Goal: Task Accomplishment & Management: Use online tool/utility

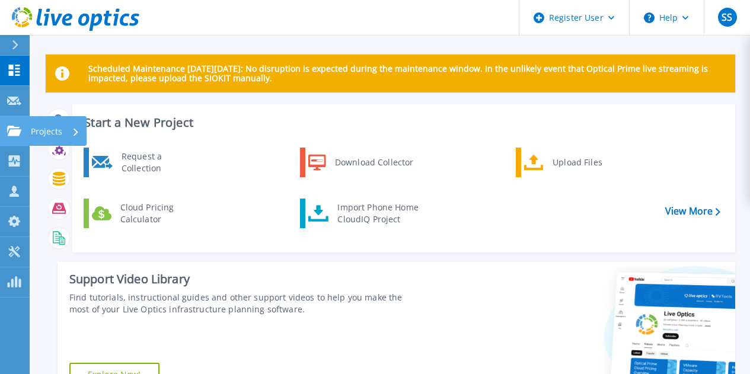
click at [41, 135] on p "Projects" at bounding box center [46, 131] width 31 height 31
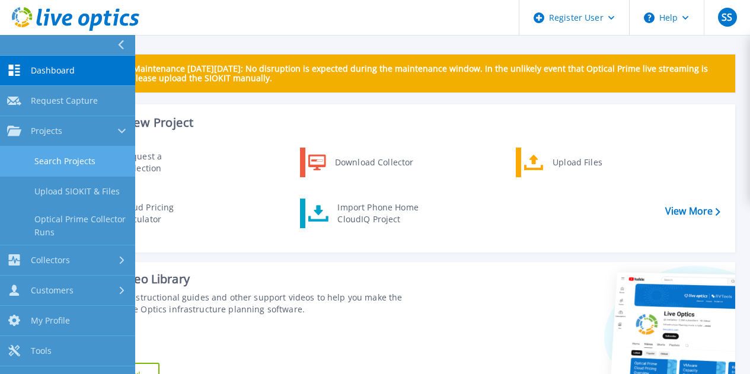
click at [54, 161] on link "Search Projects" at bounding box center [67, 161] width 135 height 30
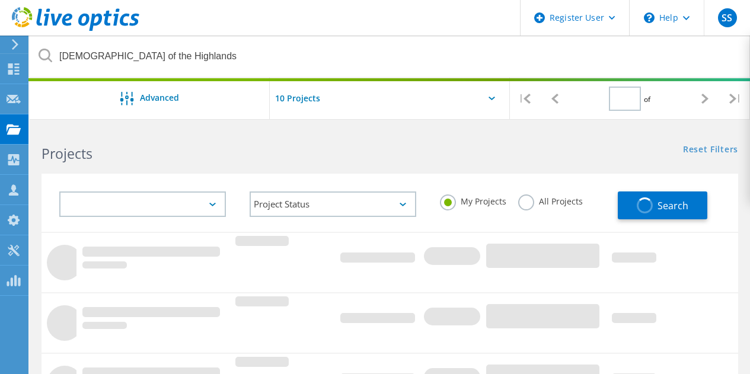
type input "1"
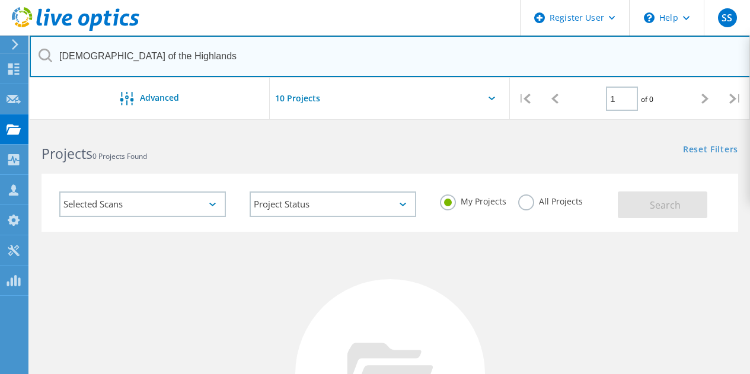
click at [196, 69] on input "[DEMOGRAPHIC_DATA] of the Highlands" at bounding box center [390, 56] width 721 height 41
drag, startPoint x: 102, startPoint y: 75, endPoint x: 0, endPoint y: 72, distance: 102.0
click at [0, 127] on div "Register User \n Help Explore Helpful Articles Contact Support SS Dell User [PE…" at bounding box center [375, 357] width 750 height 460
click at [212, 57] on input "[DEMOGRAPHIC_DATA] of the Highlands" at bounding box center [390, 56] width 721 height 41
drag, startPoint x: 179, startPoint y: 56, endPoint x: 61, endPoint y: 53, distance: 117.9
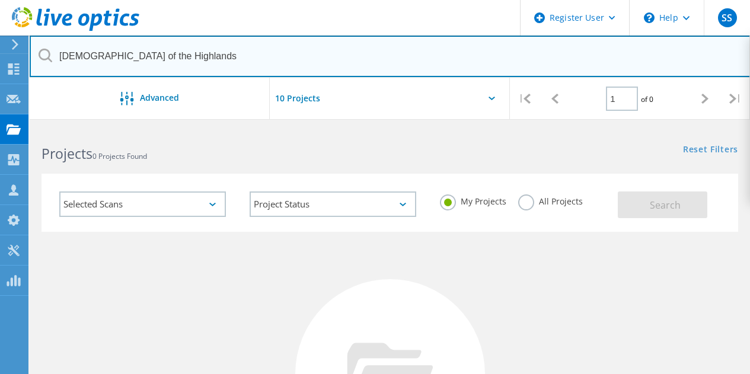
click at [61, 53] on input "[DEMOGRAPHIC_DATA] of the Highlands" at bounding box center [390, 56] width 721 height 41
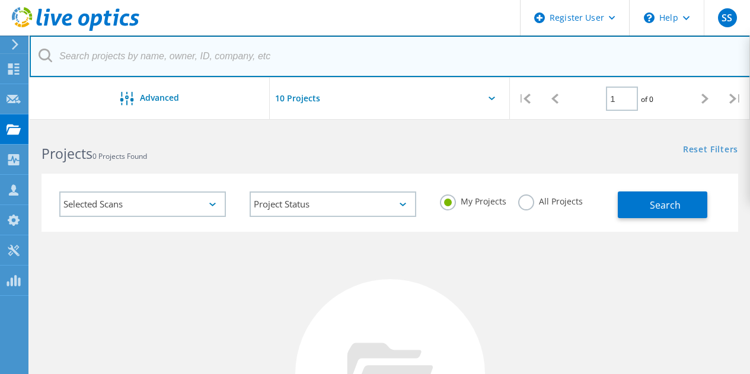
paste input "3039544"
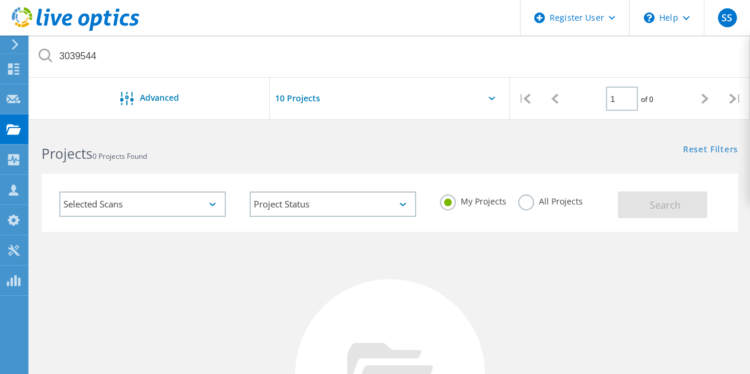
click at [515, 203] on div "My Projects All Projects" at bounding box center [523, 202] width 190 height 44
click at [526, 203] on label "All Projects" at bounding box center [550, 199] width 65 height 11
click at [0, 0] on input "All Projects" at bounding box center [0, 0] width 0 height 0
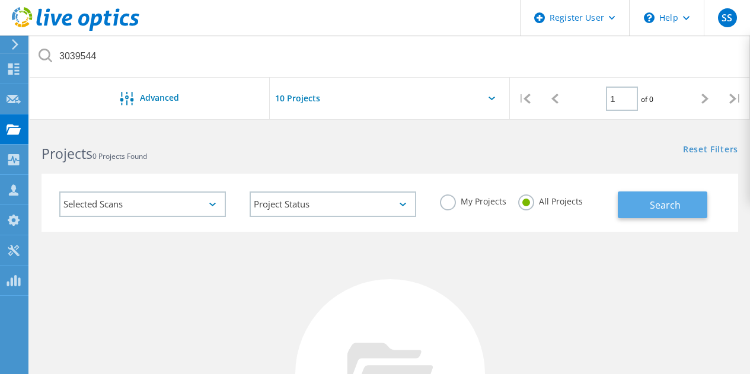
click at [625, 204] on button "Search" at bounding box center [661, 204] width 89 height 27
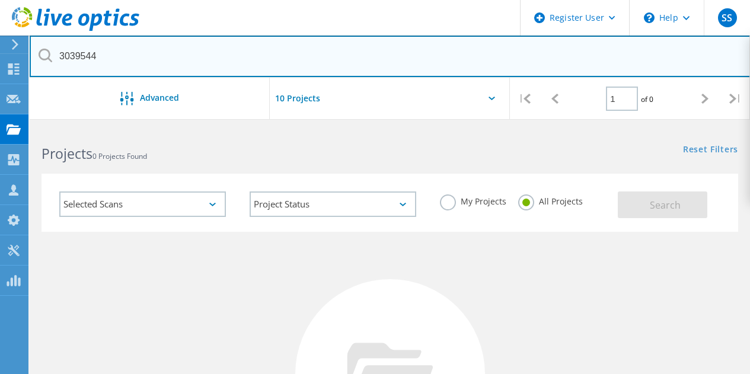
click at [183, 63] on input "3039544" at bounding box center [390, 56] width 721 height 41
click at [209, 59] on input "3039544" at bounding box center [390, 56] width 721 height 41
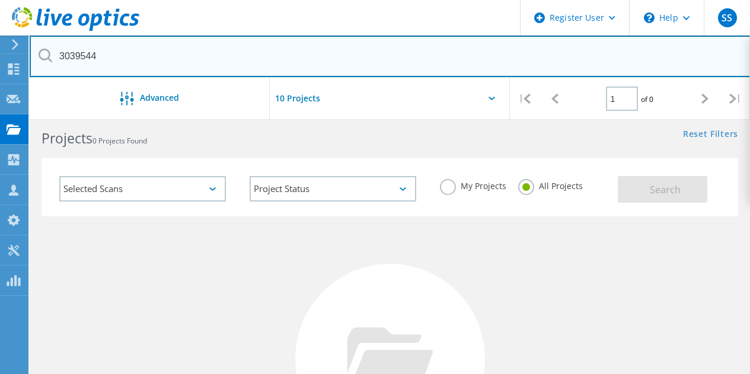
scroll to position [7, 0]
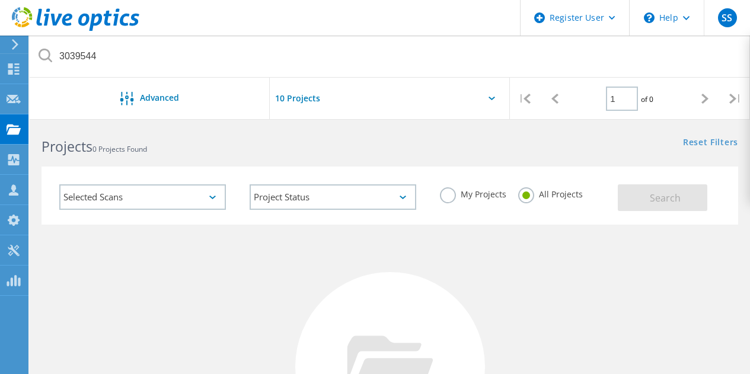
click at [12, 47] on icon at bounding box center [15, 44] width 9 height 11
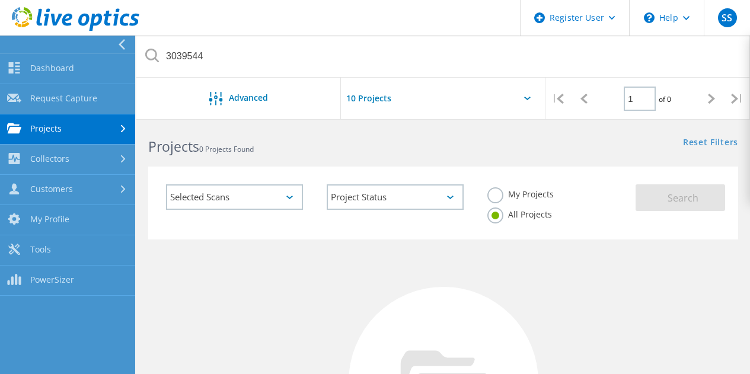
click at [88, 129] on link "Projects" at bounding box center [67, 129] width 135 height 30
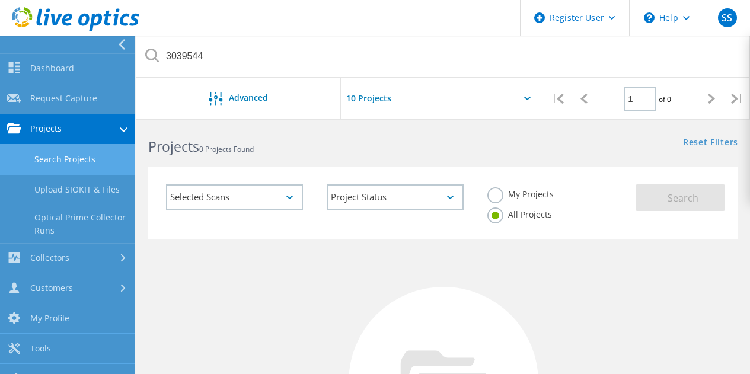
click at [87, 159] on link "Search Projects" at bounding box center [67, 160] width 135 height 30
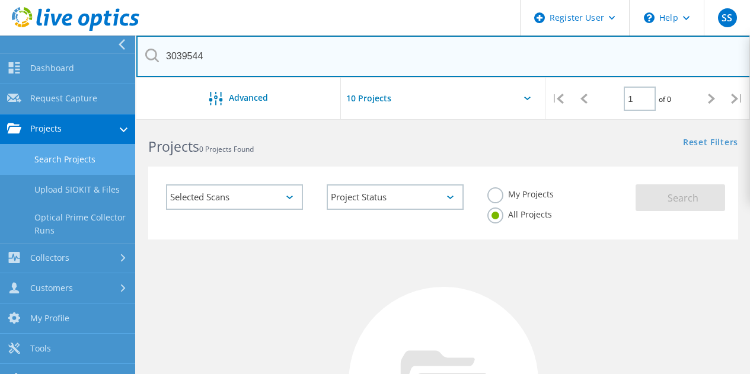
click at [297, 76] on input "3039544" at bounding box center [443, 56] width 614 height 41
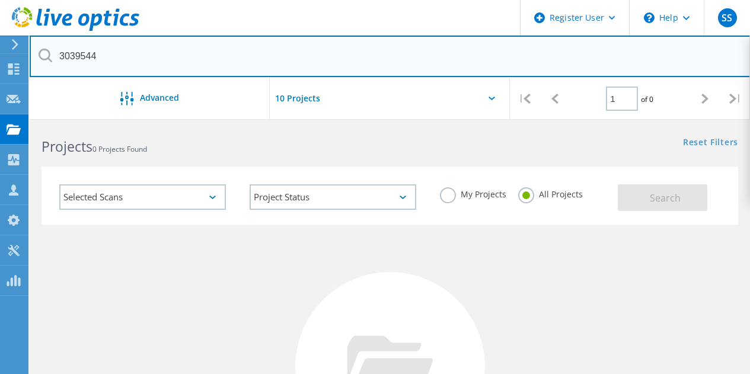
click at [238, 40] on input "3039544" at bounding box center [390, 56] width 721 height 41
type input "303954"
drag, startPoint x: 214, startPoint y: 49, endPoint x: 29, endPoint y: 20, distance: 187.2
click at [29, 120] on div "Register User \n Help Explore Helpful Articles Contact Support SS Dell User [PE…" at bounding box center [375, 350] width 750 height 460
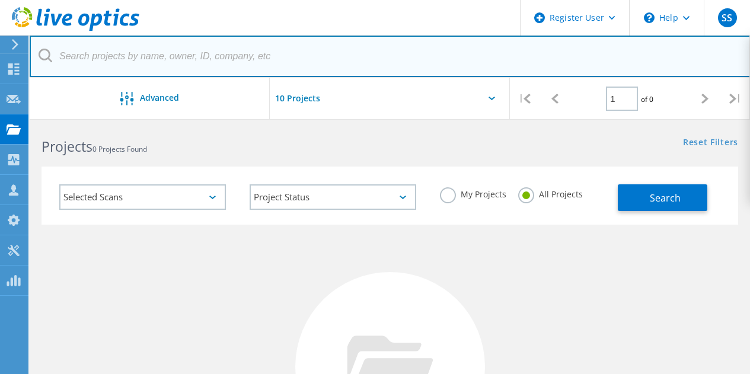
paste input "3039544"
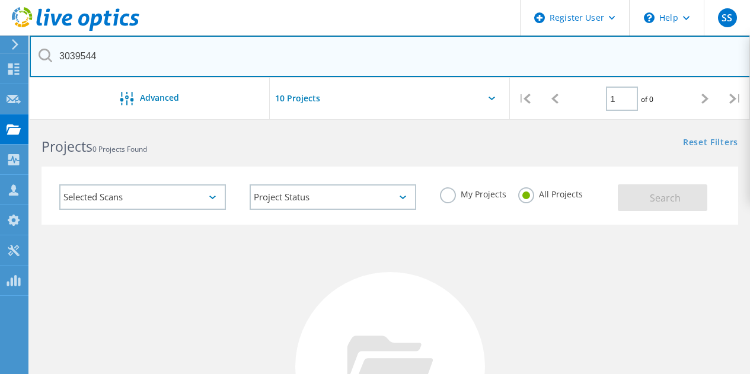
type input "3039544"
drag, startPoint x: 215, startPoint y: 58, endPoint x: 9, endPoint y: 55, distance: 206.3
click at [9, 120] on div "Register User \n Help Explore Helpful Articles Contact Support SS Dell User [PE…" at bounding box center [375, 350] width 750 height 460
drag, startPoint x: 115, startPoint y: 52, endPoint x: 52, endPoint y: 44, distance: 63.2
click at [52, 44] on input "3039544" at bounding box center [390, 56] width 721 height 41
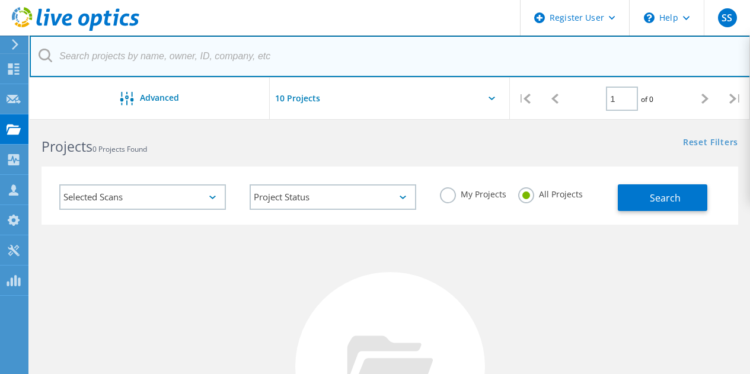
paste input "[PERSON_NAME][EMAIL_ADDRESS][PERSON_NAME][DOMAIN_NAME]"
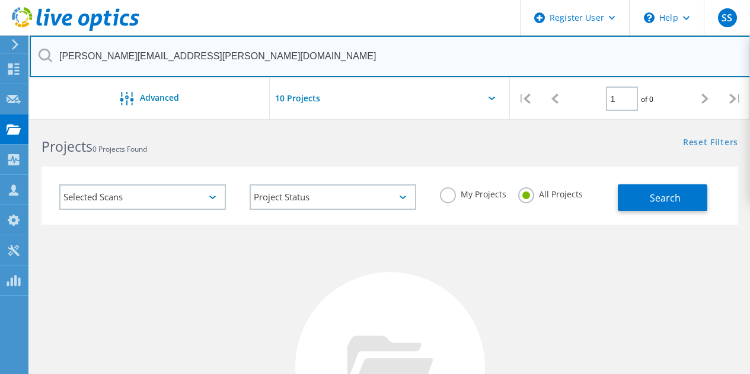
type input "[PERSON_NAME][EMAIL_ADDRESS][PERSON_NAME][DOMAIN_NAME]"
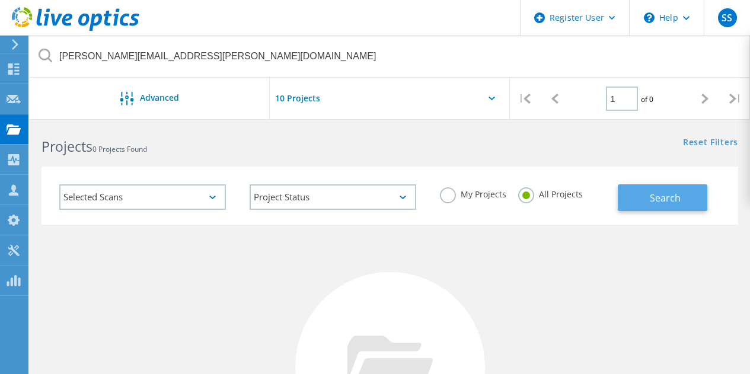
click at [647, 197] on button "Search" at bounding box center [661, 197] width 89 height 27
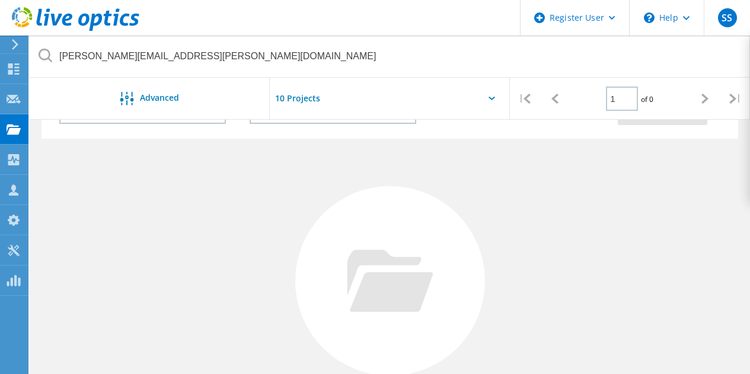
scroll to position [0, 0]
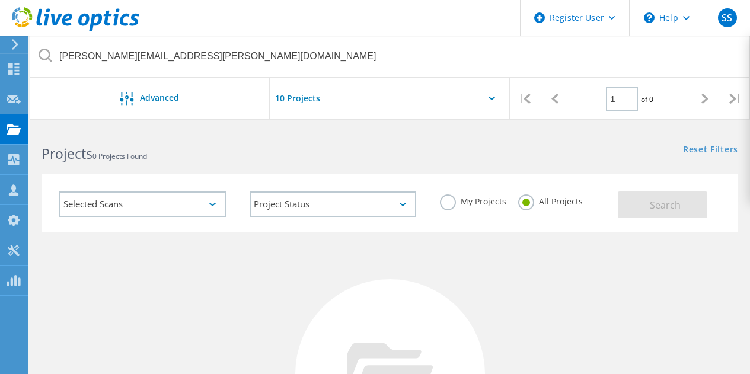
click at [462, 201] on label "My Projects" at bounding box center [473, 199] width 66 height 11
click at [0, 0] on input "My Projects" at bounding box center [0, 0] width 0 height 0
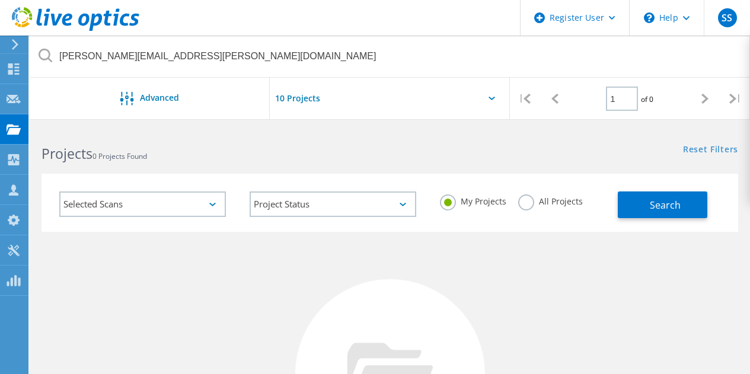
click at [549, 199] on label "All Projects" at bounding box center [550, 199] width 65 height 11
click at [0, 0] on input "All Projects" at bounding box center [0, 0] width 0 height 0
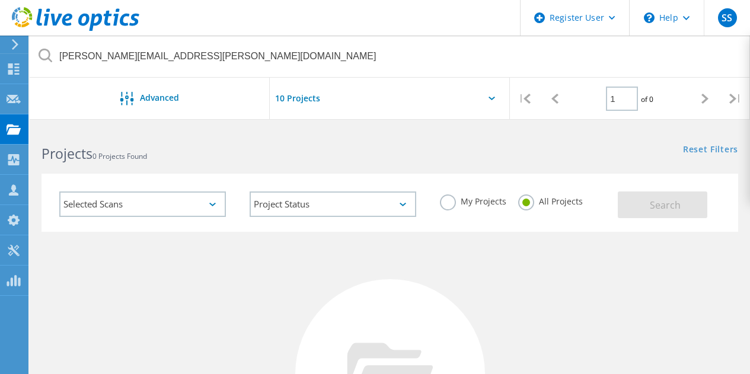
click at [473, 203] on label "My Projects" at bounding box center [473, 199] width 66 height 11
click at [0, 0] on input "My Projects" at bounding box center [0, 0] width 0 height 0
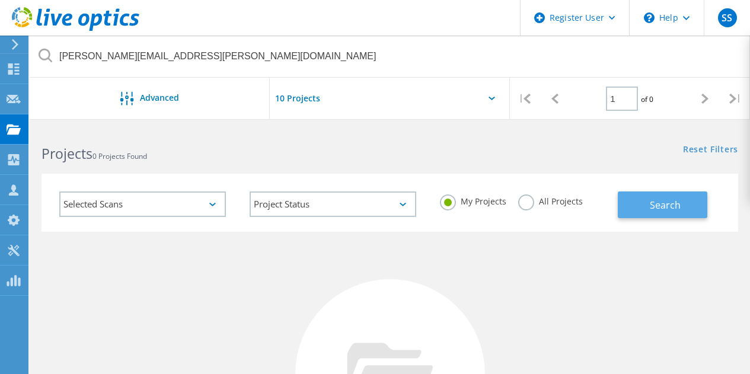
click at [644, 209] on button "Search" at bounding box center [661, 204] width 89 height 27
click at [529, 198] on label "All Projects" at bounding box center [550, 199] width 65 height 11
click at [0, 0] on input "All Projects" at bounding box center [0, 0] width 0 height 0
click at [652, 210] on span "Search" at bounding box center [664, 205] width 31 height 13
